Goal: Register for event/course

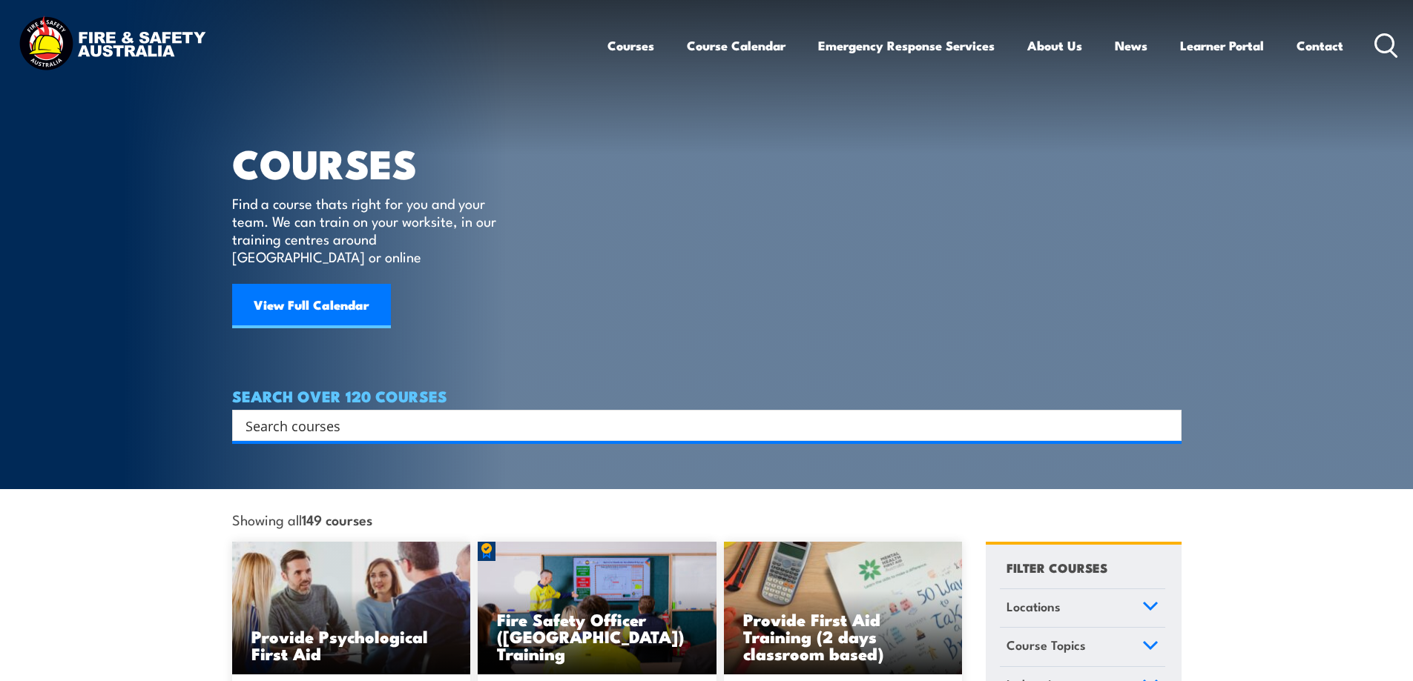
click at [354, 415] on input "Search input" at bounding box center [696, 426] width 903 height 22
type input "fire warden"
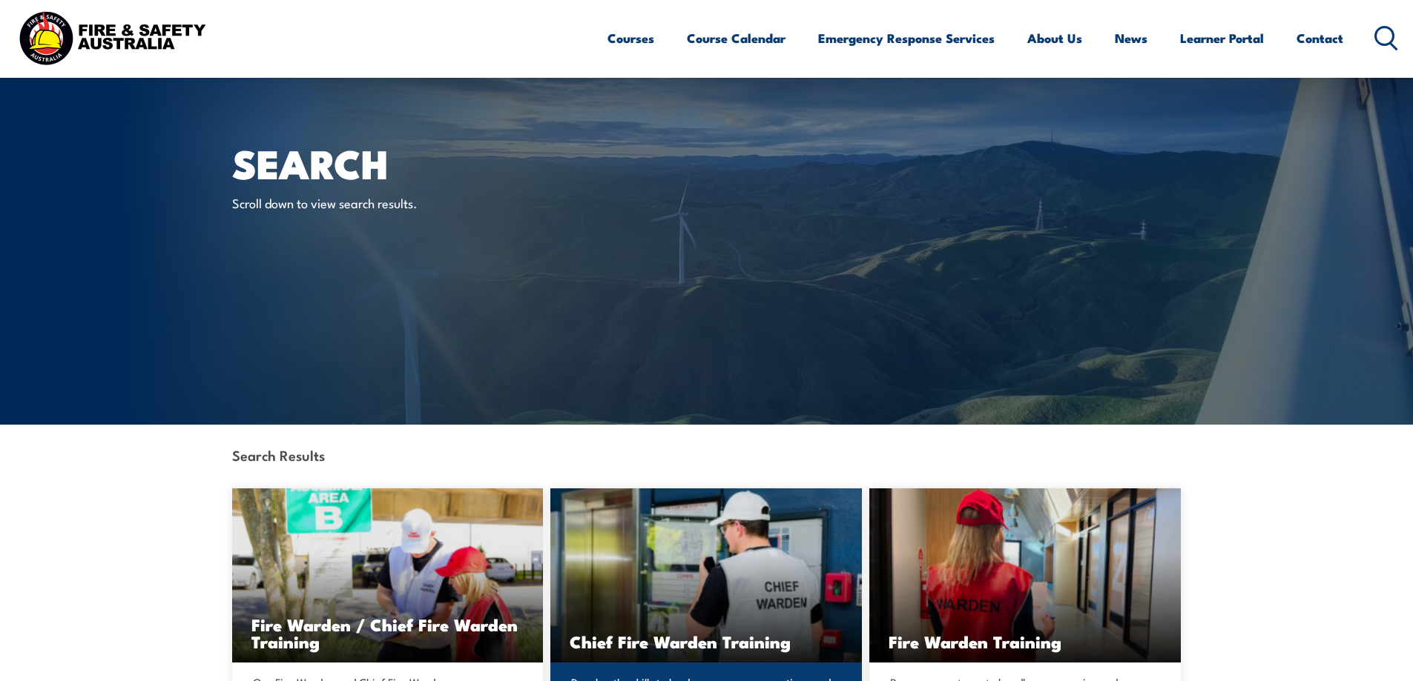
scroll to position [222, 0]
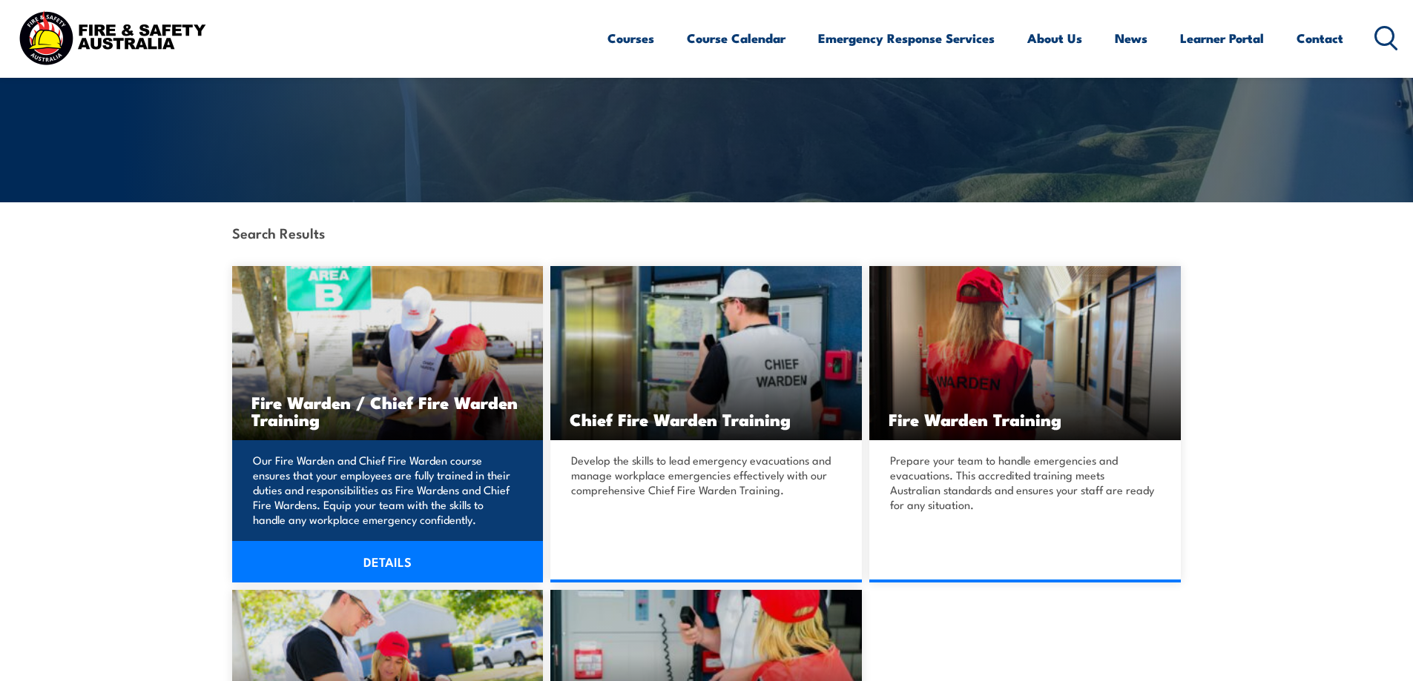
click at [372, 564] on link "DETAILS" at bounding box center [387, 562] width 311 height 42
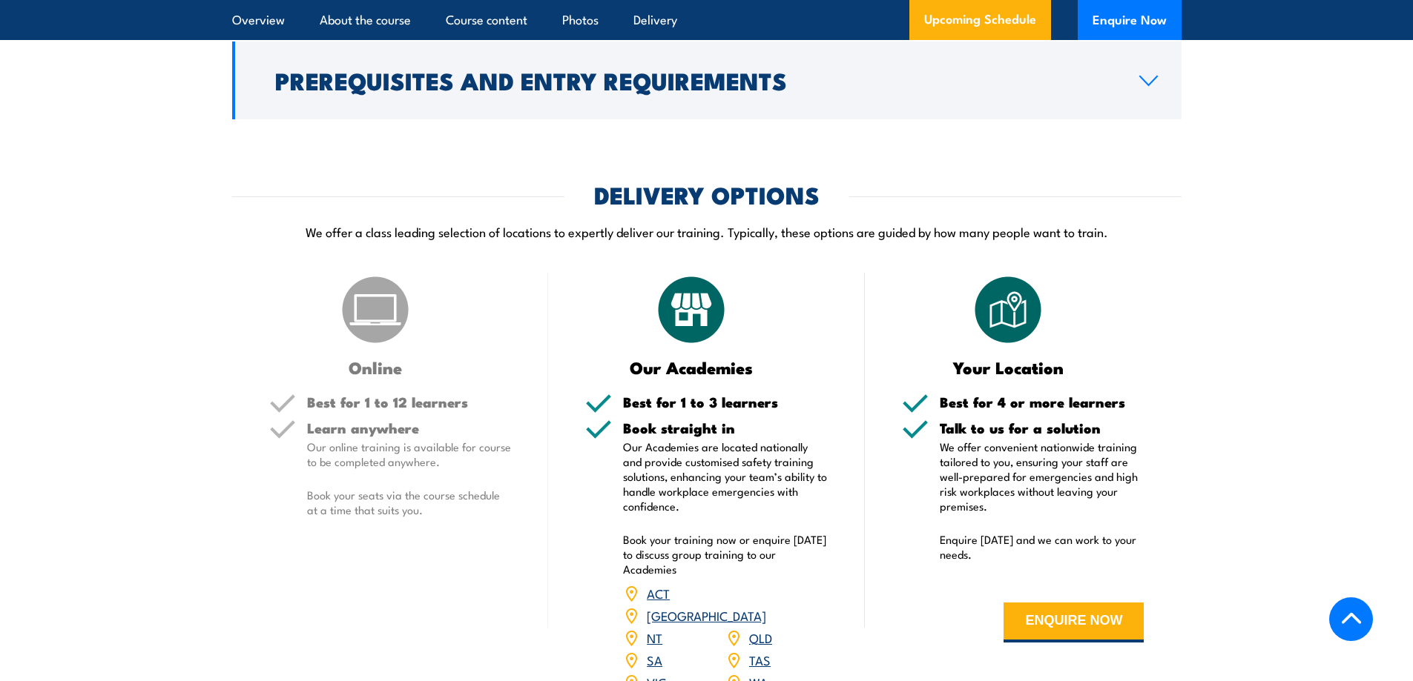
scroll to position [2076, 0]
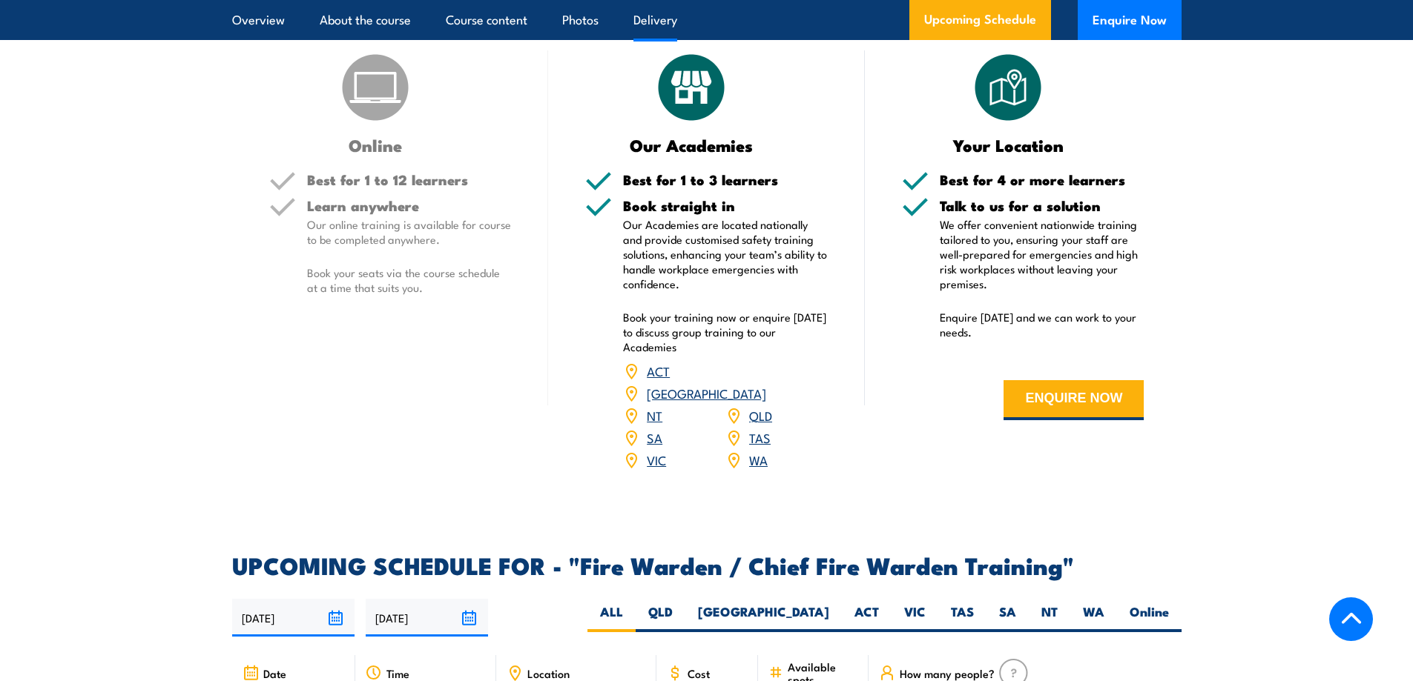
click at [656, 432] on link "SA" at bounding box center [655, 438] width 16 height 18
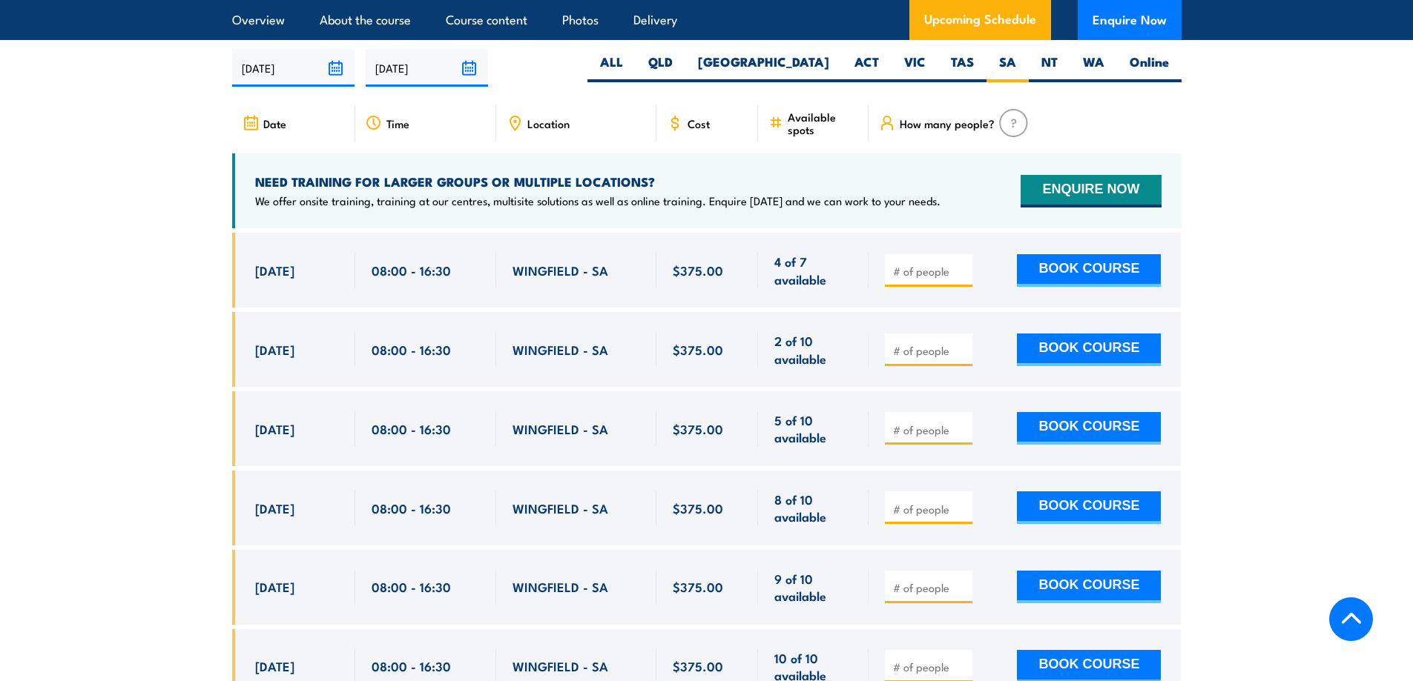
click at [927, 265] on input "number" at bounding box center [930, 271] width 74 height 15
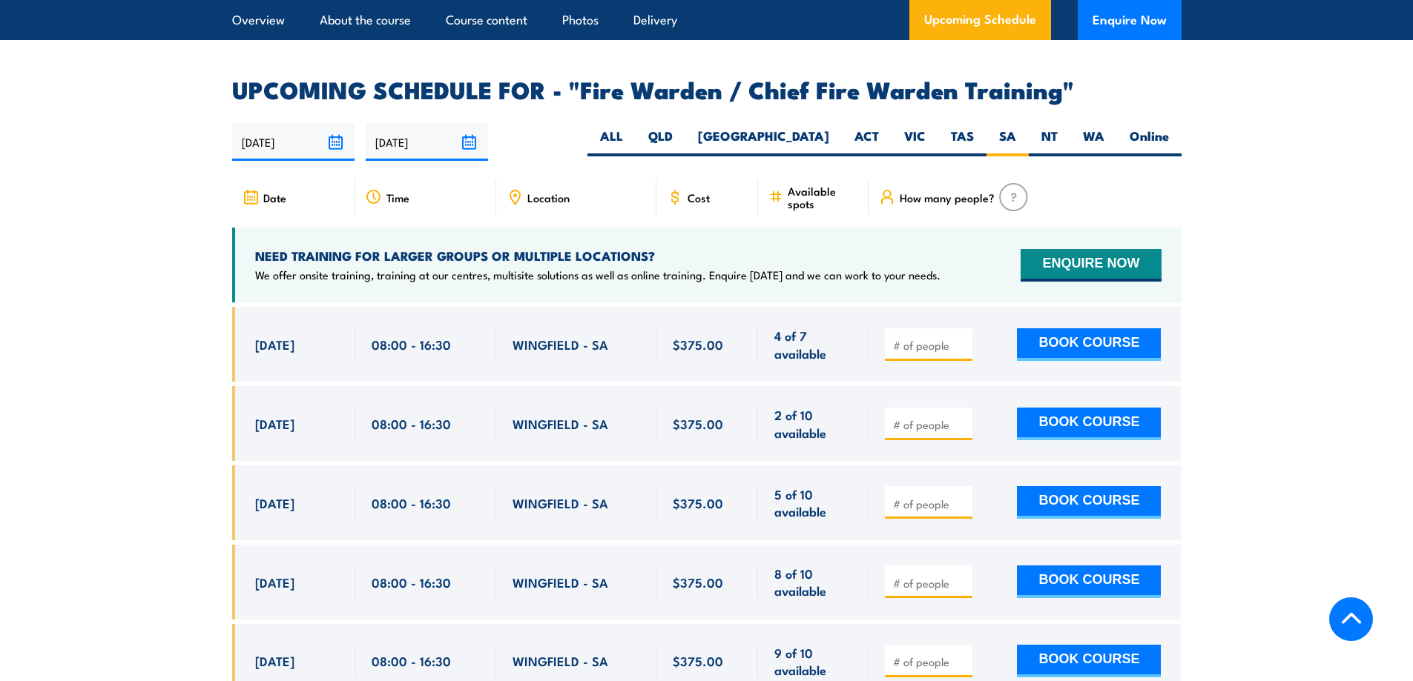
scroll to position [2627, 0]
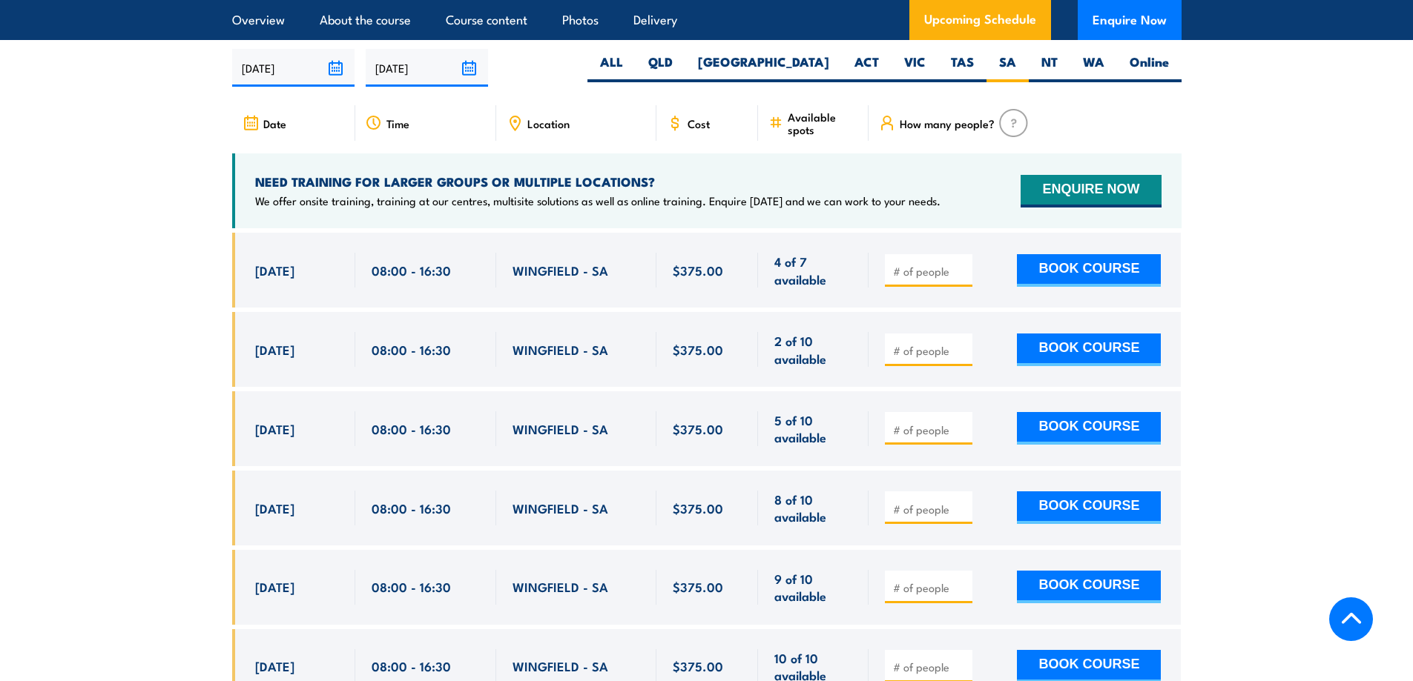
click at [176, 409] on section "UPCOMING SCHEDULE FOR - "Fire Warden / Chief Fire Warden Training" 25/09/2025 2…" at bounding box center [706, 365] width 1413 height 722
